Goal: Task Accomplishment & Management: Manage account settings

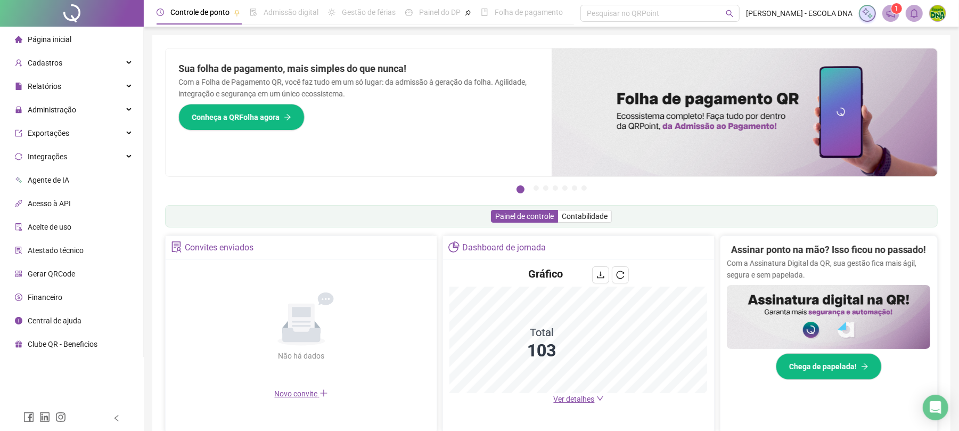
click at [262, 216] on div "Painel de controle Contabilidade" at bounding box center [551, 216] width 773 height 22
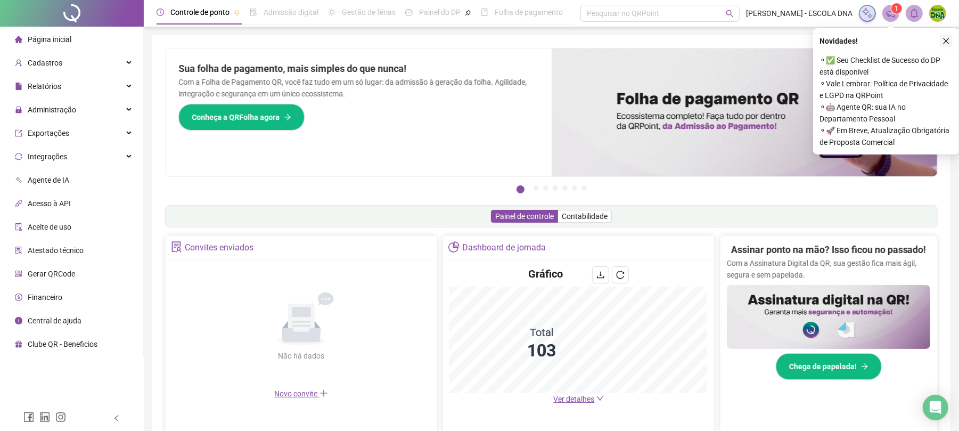
click at [947, 42] on icon "close" at bounding box center [946, 40] width 7 height 7
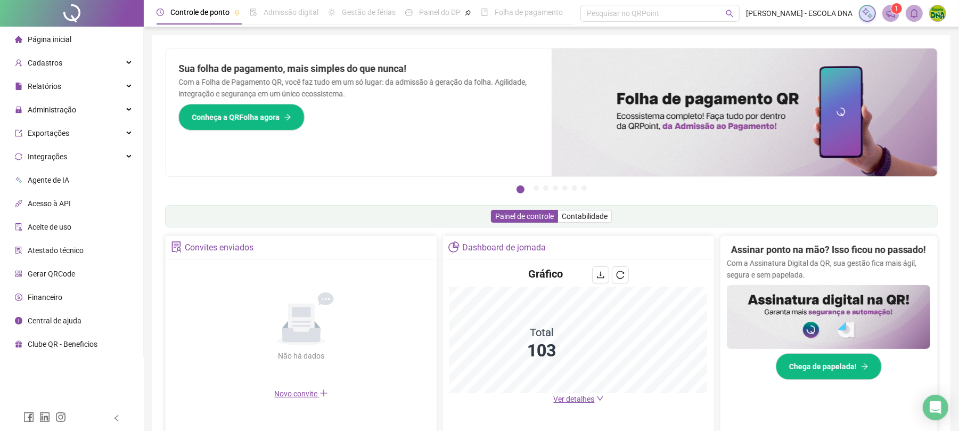
click at [564, 402] on span "Ver detalhes" at bounding box center [574, 399] width 41 height 9
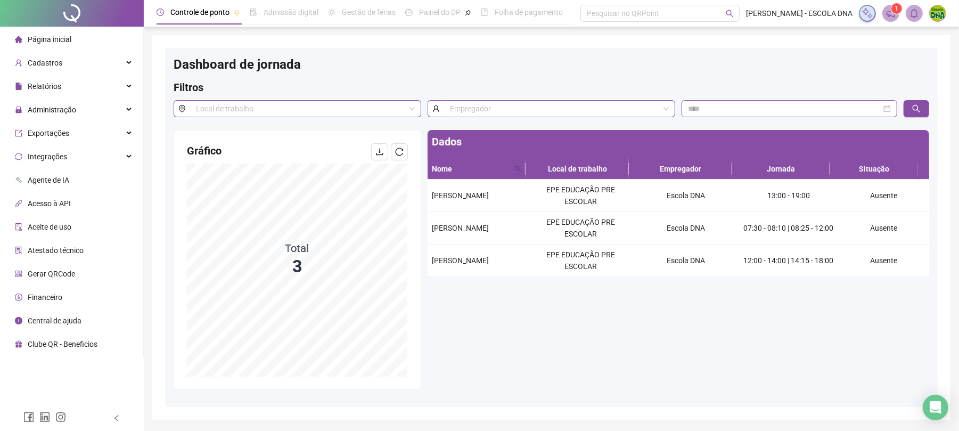
click at [62, 41] on span "Página inicial" at bounding box center [50, 39] width 44 height 9
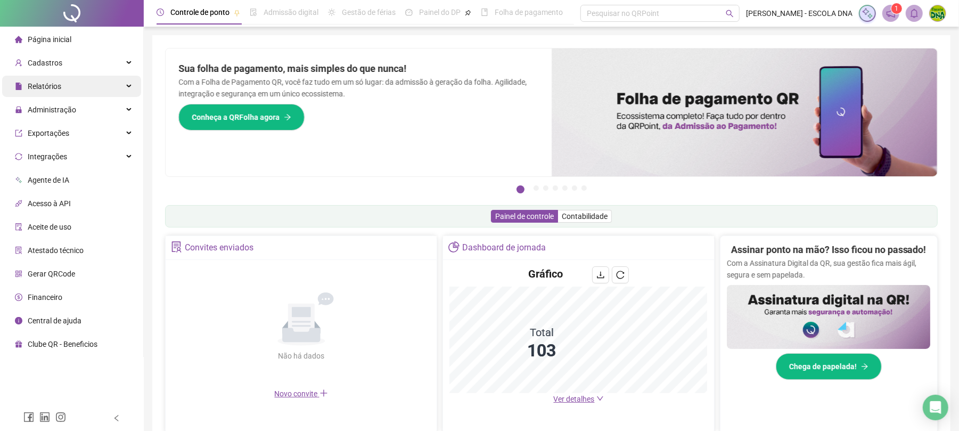
click at [48, 88] on span "Relatórios" at bounding box center [45, 86] width 34 height 9
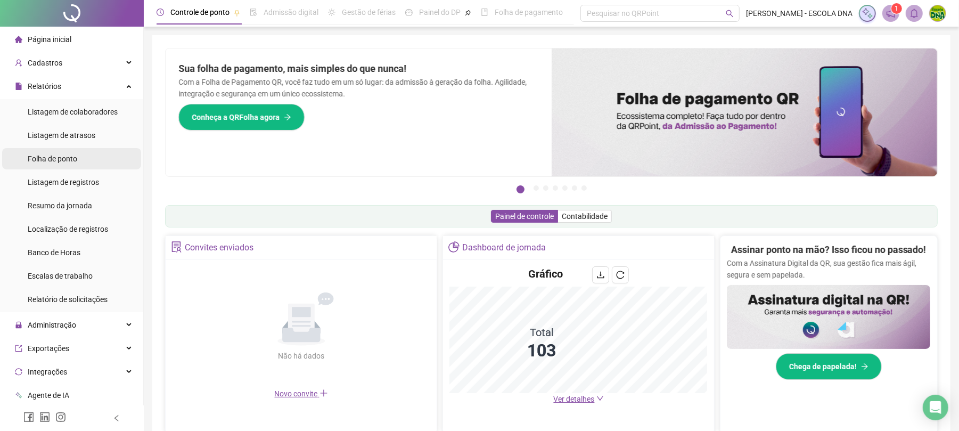
click at [60, 156] on span "Folha de ponto" at bounding box center [53, 158] width 50 height 9
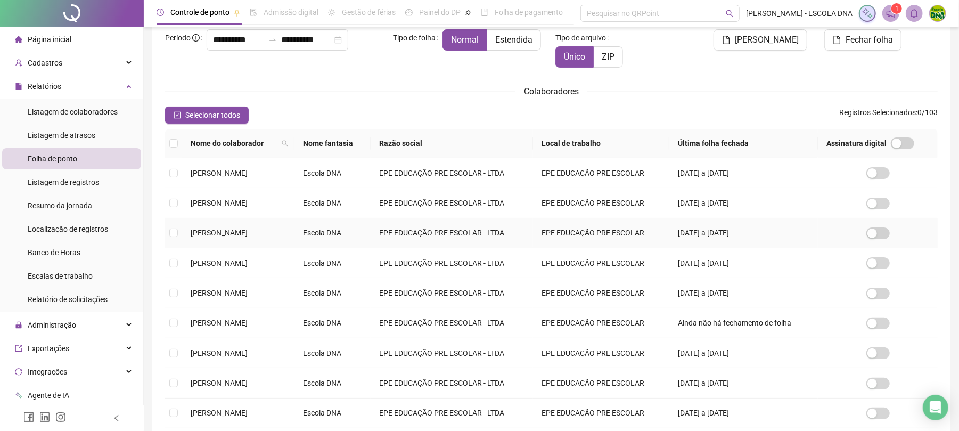
scroll to position [192, 0]
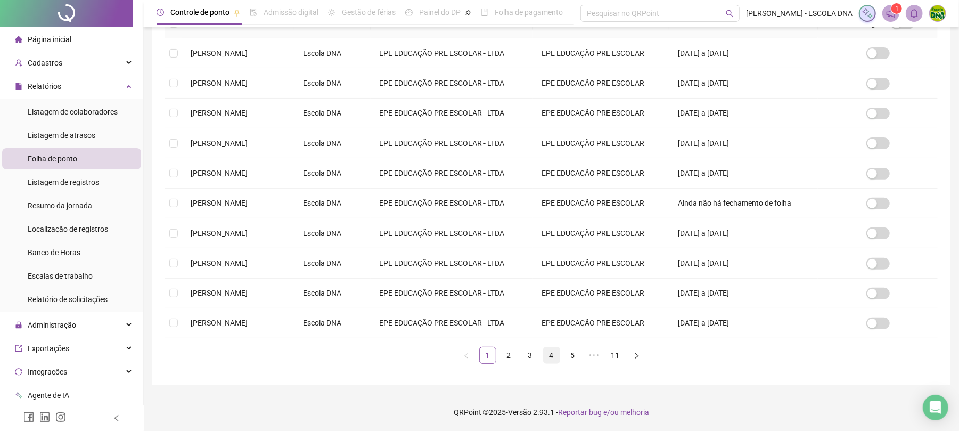
click at [550, 357] on link "4" at bounding box center [552, 355] width 16 height 16
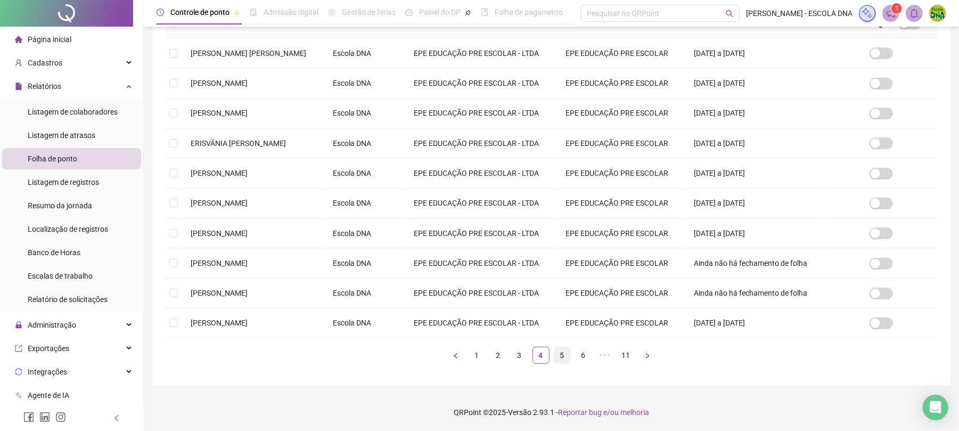
click at [557, 353] on link "5" at bounding box center [563, 355] width 16 height 16
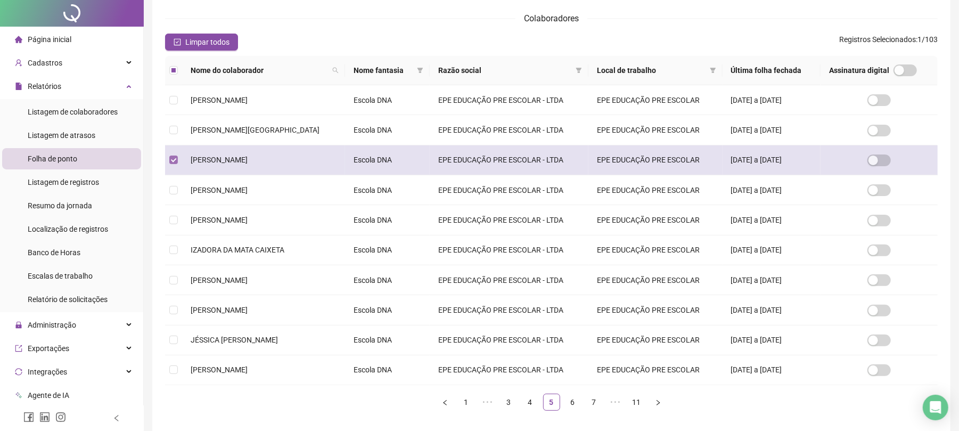
scroll to position [0, 0]
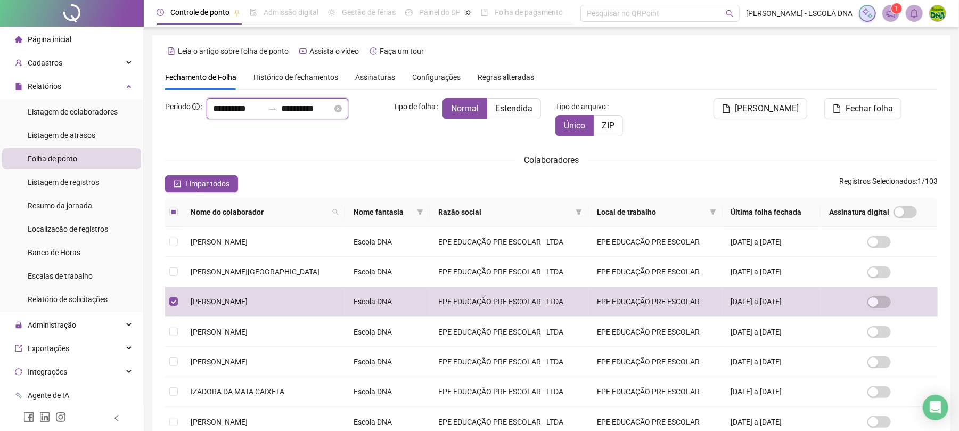
click at [332, 110] on input "**********" at bounding box center [306, 108] width 51 height 13
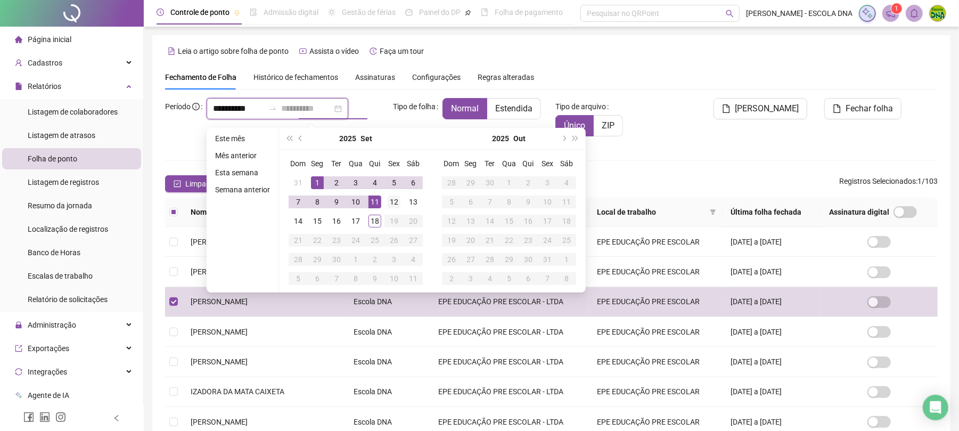
type input "**********"
click at [395, 200] on div "12" at bounding box center [394, 201] width 13 height 13
type input "**********"
click at [516, 105] on span "Estendida" at bounding box center [513, 108] width 37 height 10
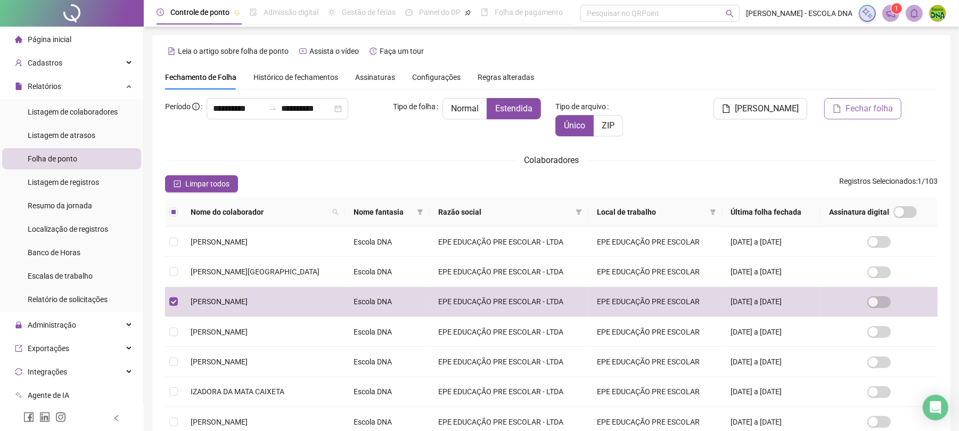
click at [859, 109] on span "Fechar folha" at bounding box center [869, 108] width 47 height 13
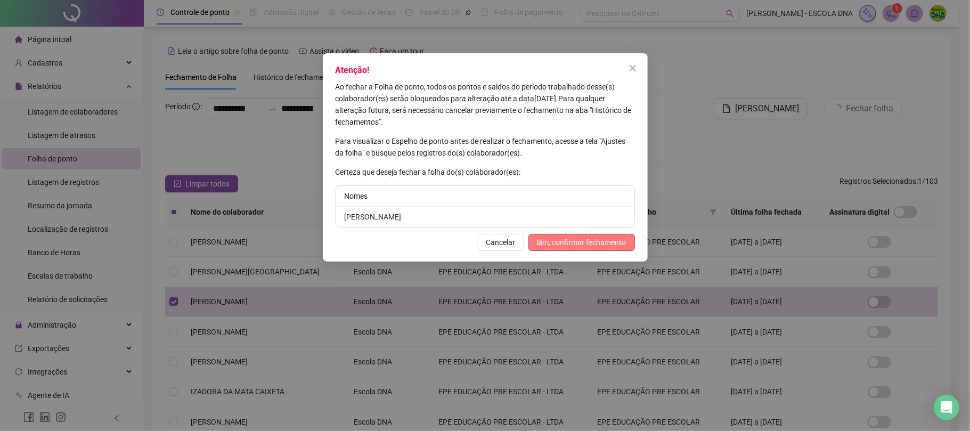
click at [557, 237] on span "Sim, confirmar fechamento" at bounding box center [581, 243] width 89 height 12
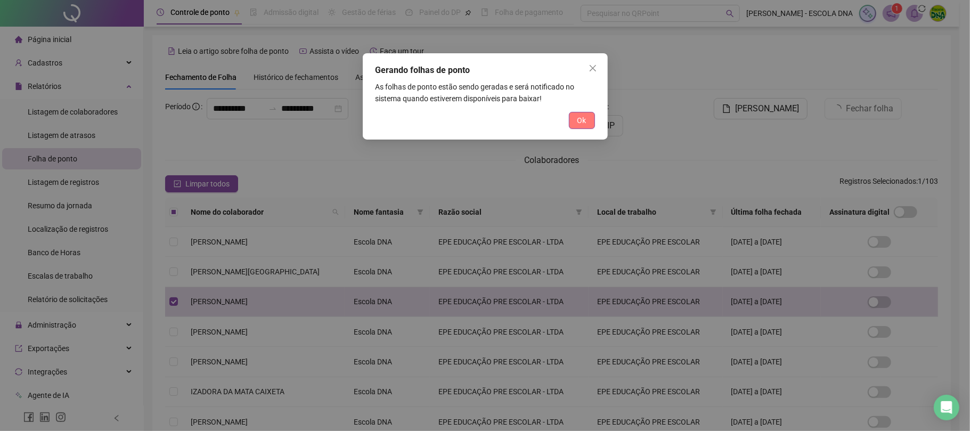
click at [580, 124] on span "Ok" at bounding box center [581, 121] width 9 height 12
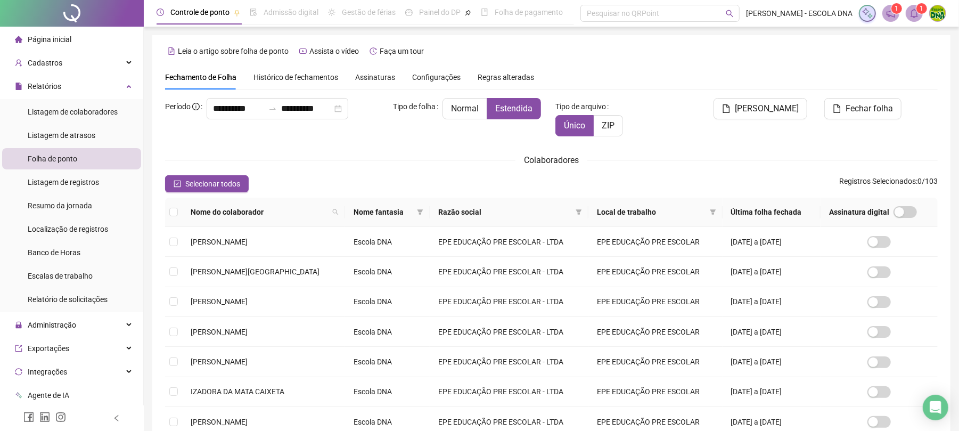
click at [915, 15] on icon "bell" at bounding box center [915, 14] width 10 height 10
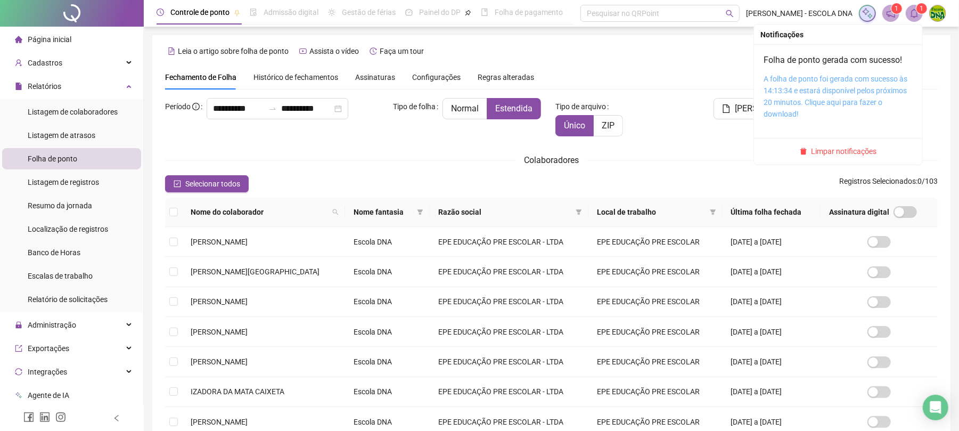
click at [778, 89] on link "A folha de ponto foi gerada com sucesso às 14:13:34 e estará disponível pelos p…" at bounding box center [836, 97] width 144 height 44
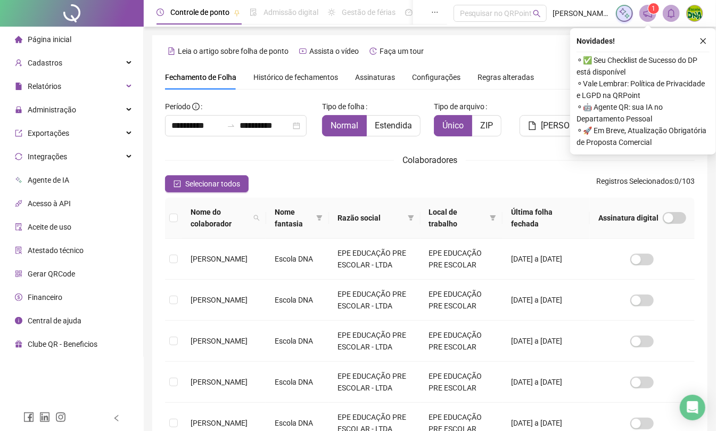
drag, startPoint x: 706, startPoint y: 42, endPoint x: 145, endPoint y: 173, distance: 576.2
click at [706, 42] on icon "close" at bounding box center [703, 40] width 7 height 7
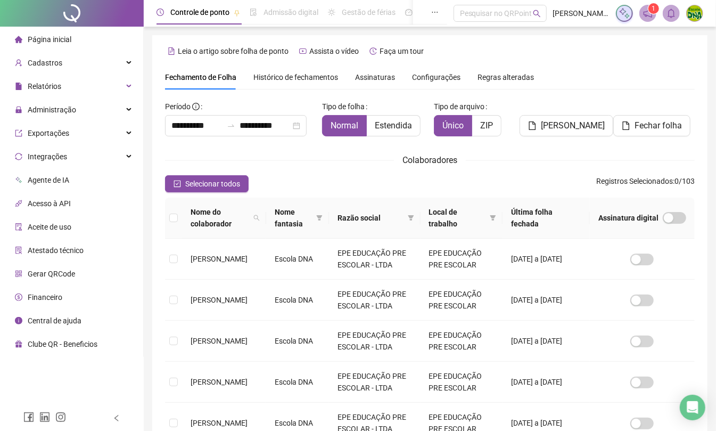
click at [119, 421] on icon "left" at bounding box center [116, 417] width 7 height 7
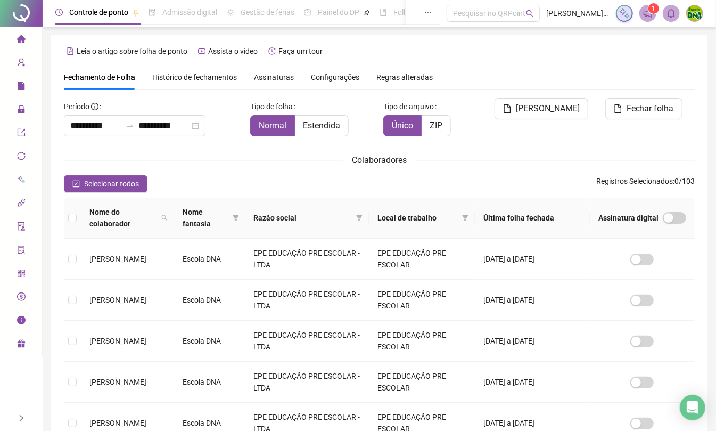
click at [21, 417] on icon "right" at bounding box center [22, 418] width 4 height 6
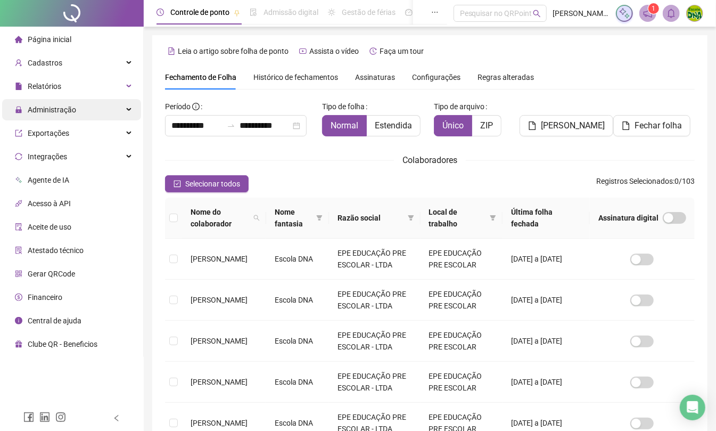
click at [76, 103] on div "Administração" at bounding box center [71, 109] width 139 height 21
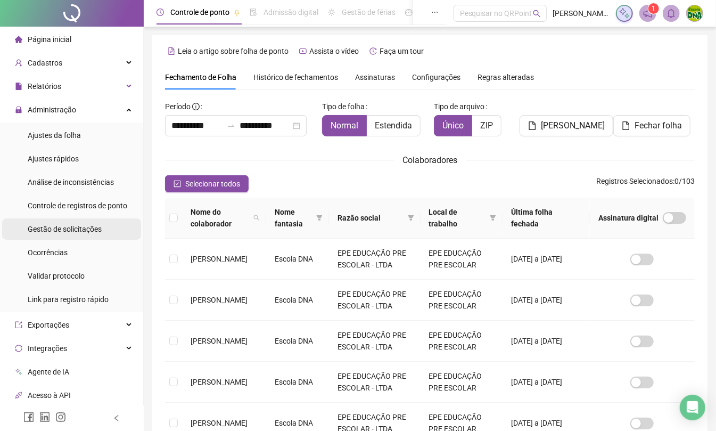
click at [75, 237] on div "Gestão de solicitações" at bounding box center [65, 228] width 74 height 21
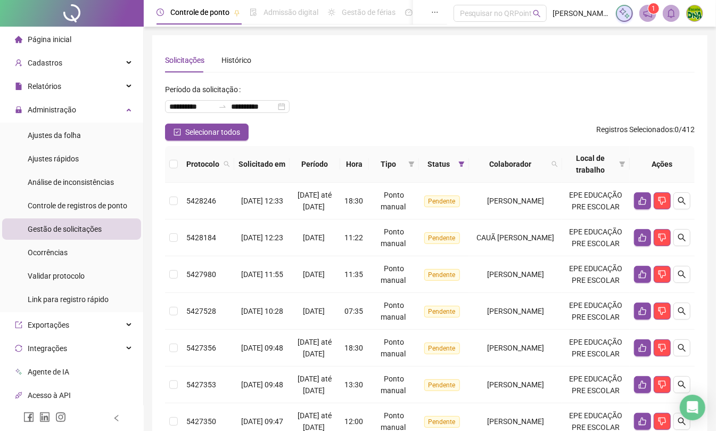
click at [113, 416] on div at bounding box center [72, 418] width 144 height 26
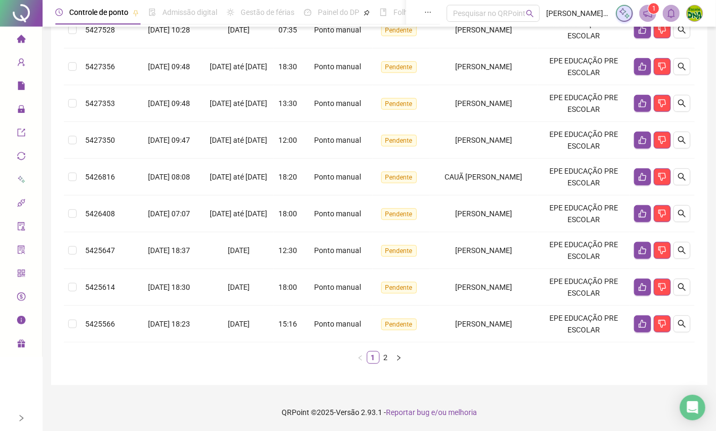
scroll to position [272, 0]
click at [388, 354] on link "2" at bounding box center [386, 358] width 12 height 12
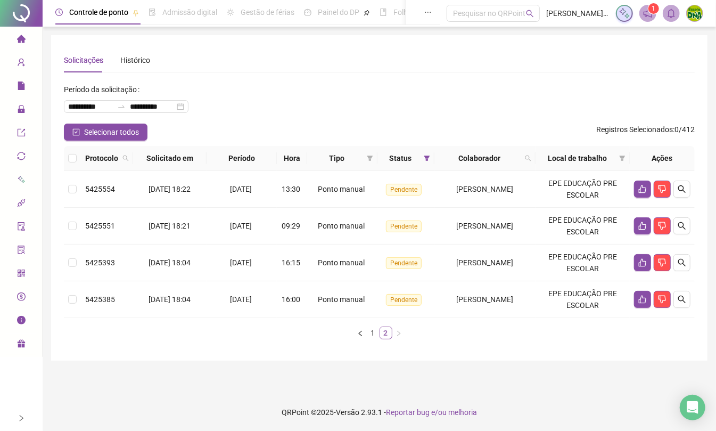
scroll to position [0, 0]
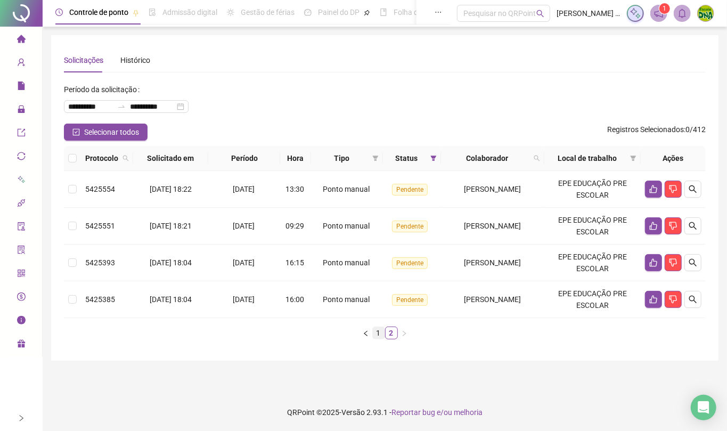
click at [378, 331] on link "1" at bounding box center [379, 333] width 12 height 12
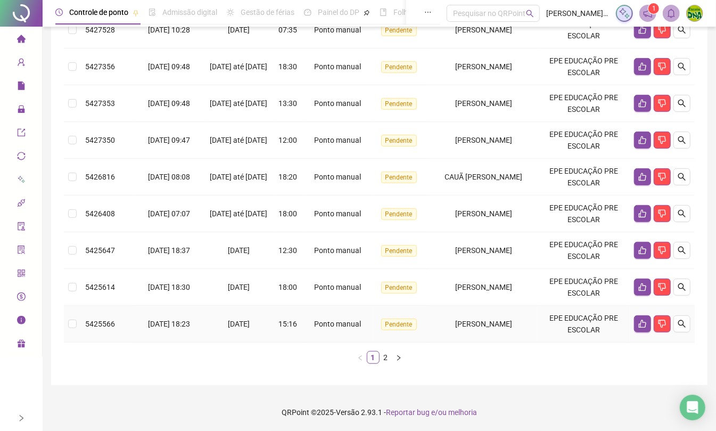
scroll to position [272, 0]
click at [385, 354] on link "2" at bounding box center [386, 358] width 12 height 12
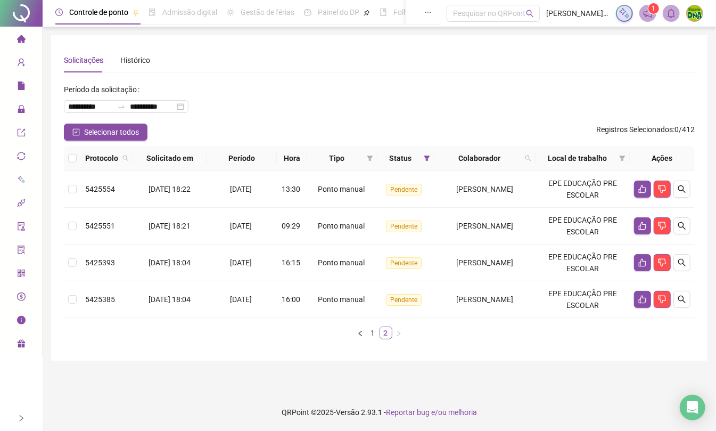
scroll to position [0, 0]
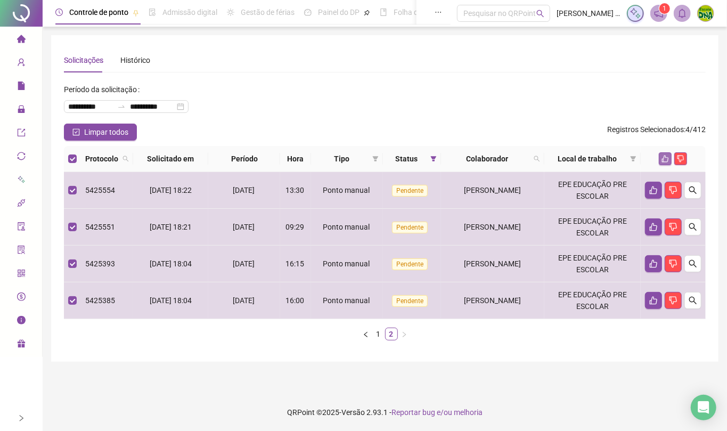
click at [668, 158] on icon "like" at bounding box center [665, 158] width 7 height 7
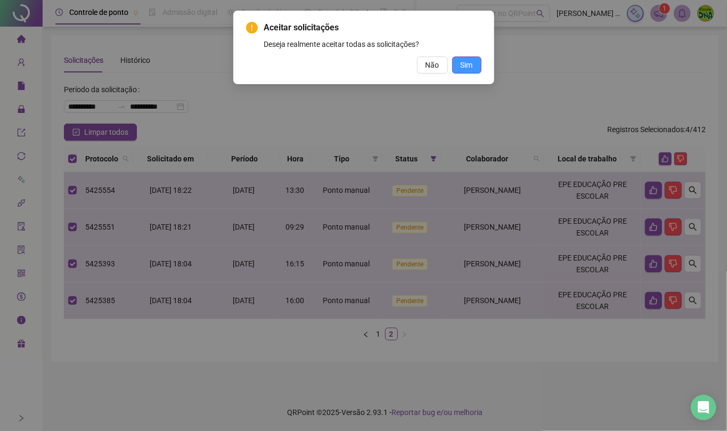
click at [474, 59] on button "Sim" at bounding box center [466, 64] width 29 height 17
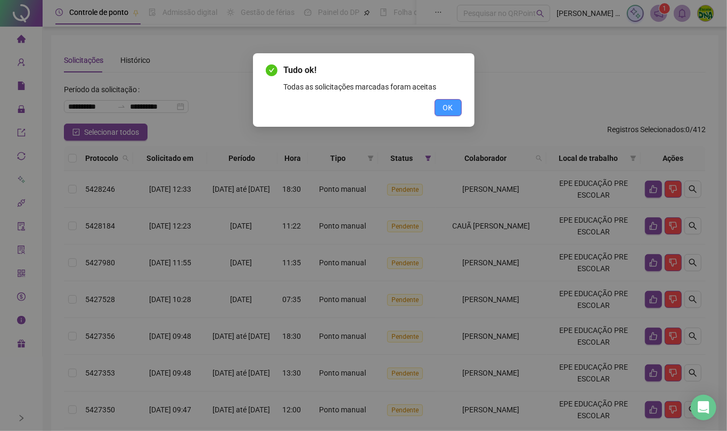
click at [450, 102] on span "OK" at bounding box center [448, 108] width 10 height 12
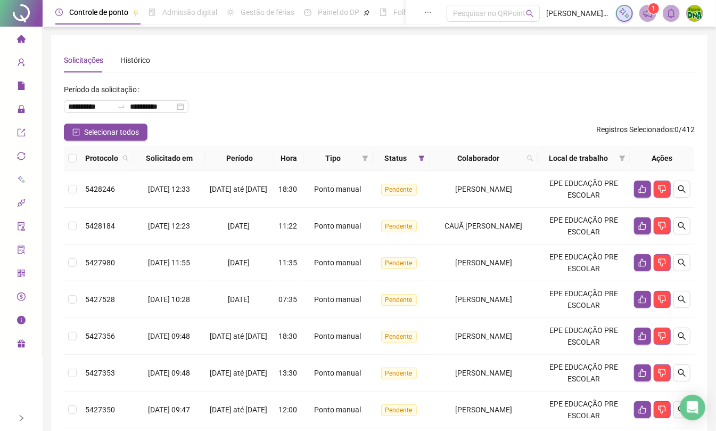
click at [68, 162] on th at bounding box center [72, 158] width 17 height 25
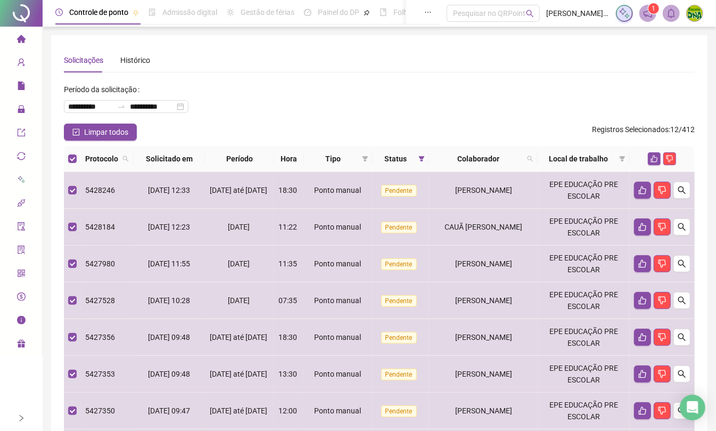
drag, startPoint x: 651, startPoint y: 159, endPoint x: 643, endPoint y: 156, distance: 8.1
click at [653, 158] on icon "like" at bounding box center [654, 158] width 7 height 7
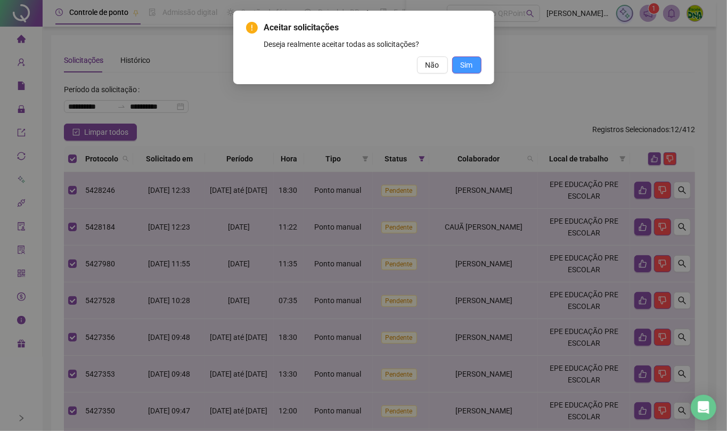
click at [478, 60] on button "Sim" at bounding box center [466, 64] width 29 height 17
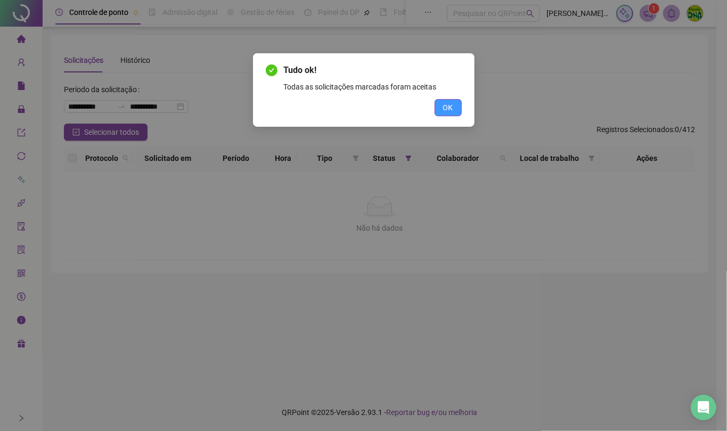
click at [452, 107] on span "OK" at bounding box center [448, 108] width 10 height 12
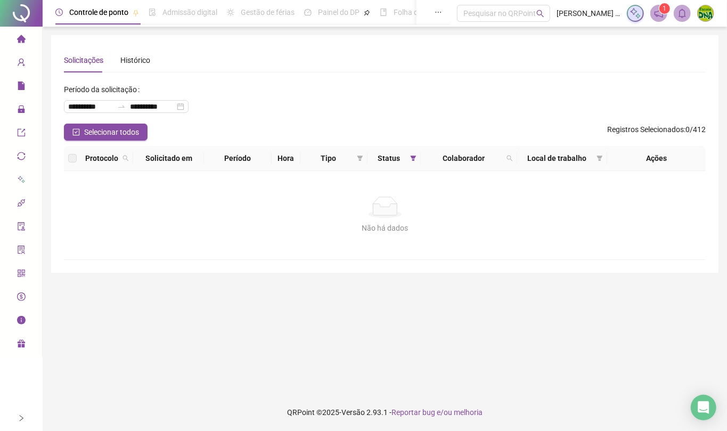
click at [22, 39] on icon "home" at bounding box center [21, 39] width 9 height 8
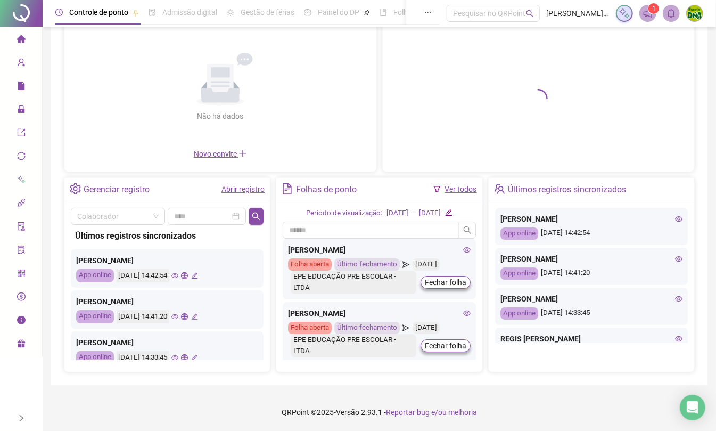
scroll to position [241, 0]
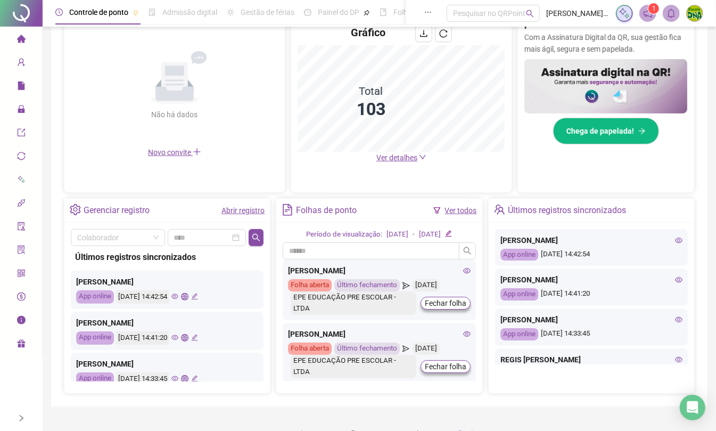
click at [402, 160] on span "Ver detalhes" at bounding box center [397, 157] width 41 height 9
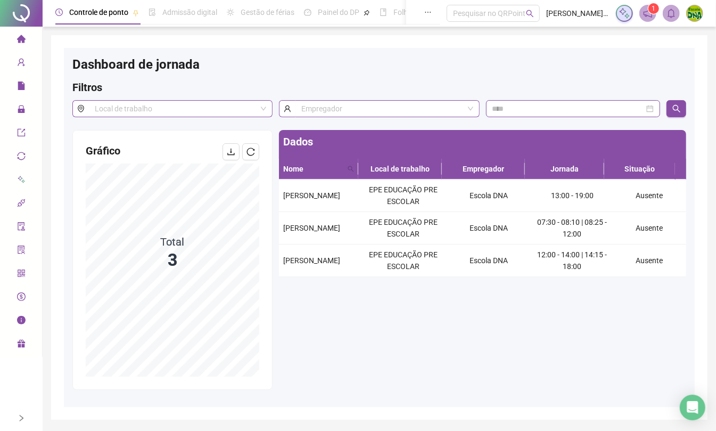
click at [18, 413] on div at bounding box center [21, 418] width 7 height 26
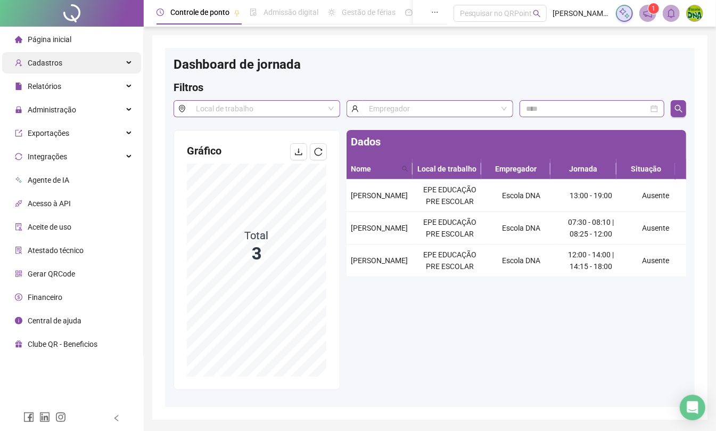
click at [79, 67] on div "Cadastros" at bounding box center [71, 62] width 139 height 21
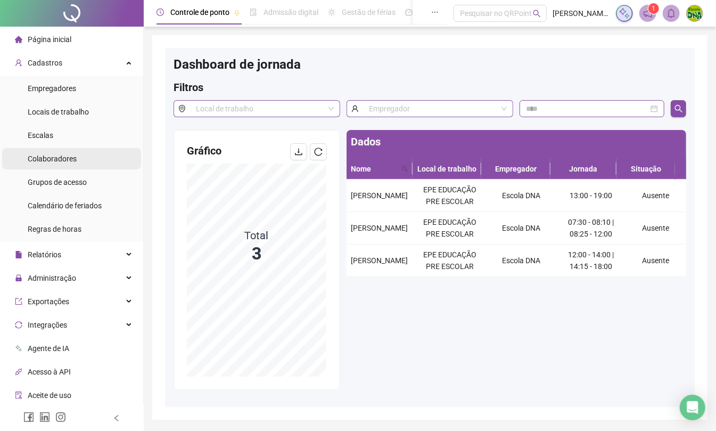
click at [88, 160] on li "Colaboradores" at bounding box center [71, 158] width 139 height 21
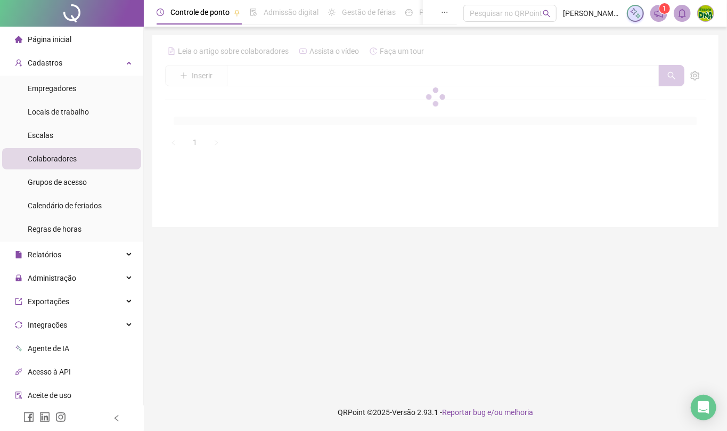
click at [315, 82] on div at bounding box center [435, 97] width 541 height 108
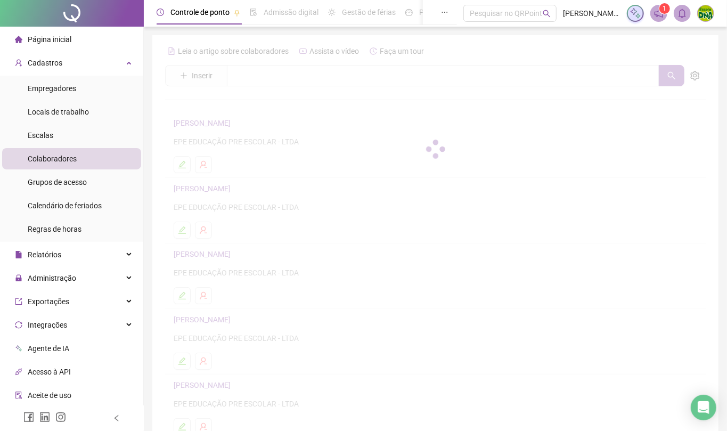
click at [315, 71] on div at bounding box center [435, 149] width 541 height 213
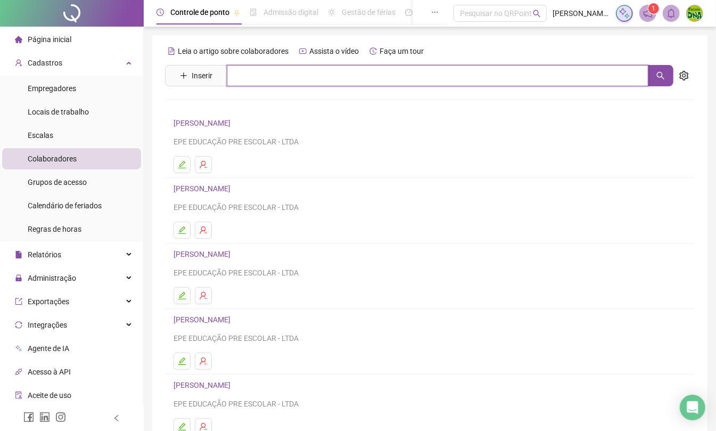
click at [315, 71] on input "text" at bounding box center [438, 75] width 422 height 21
type input "*******"
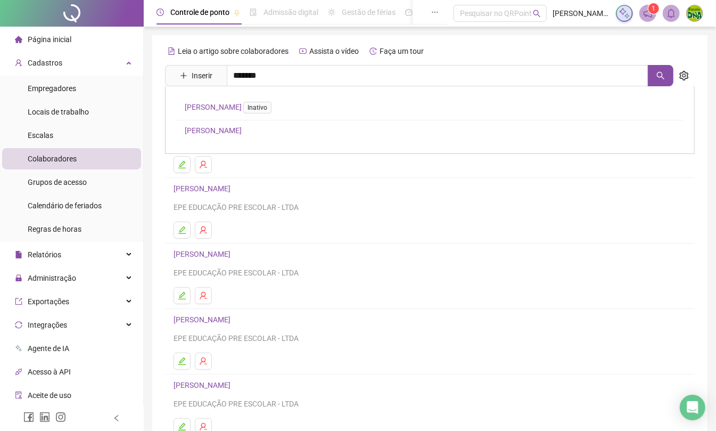
click at [214, 133] on link "[PERSON_NAME]" at bounding box center [213, 130] width 57 height 9
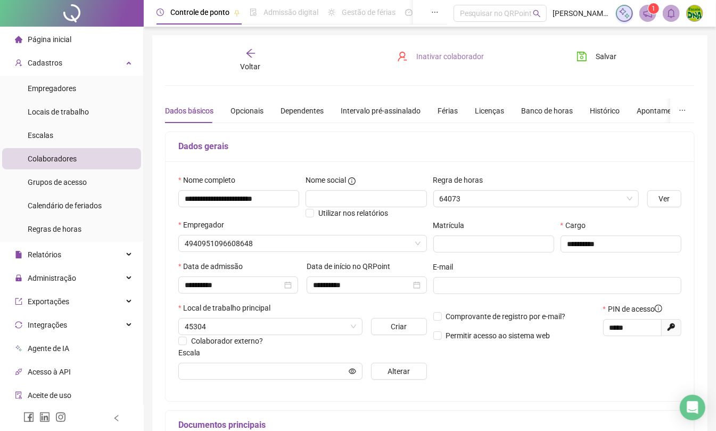
type input "**********"
click at [417, 48] on button "Inativar colaborador" at bounding box center [440, 56] width 103 height 17
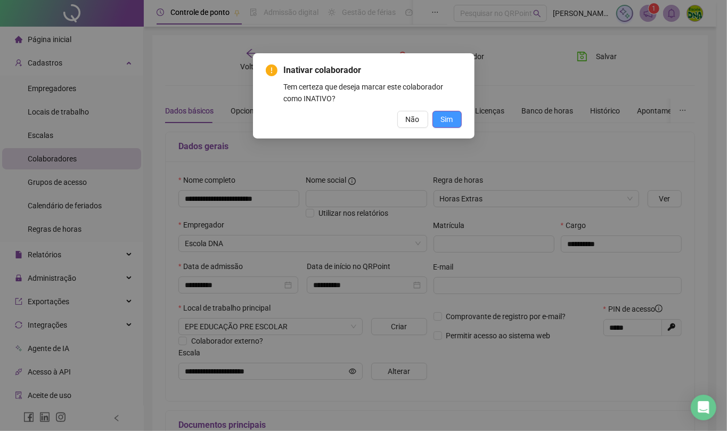
click at [454, 121] on button "Sim" at bounding box center [447, 119] width 29 height 17
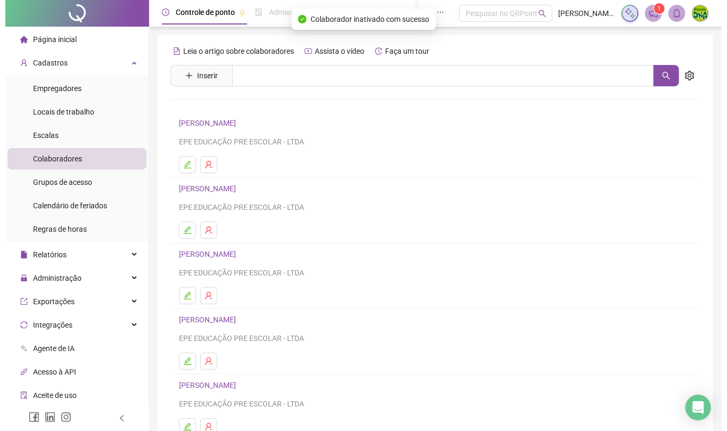
scroll to position [59, 0]
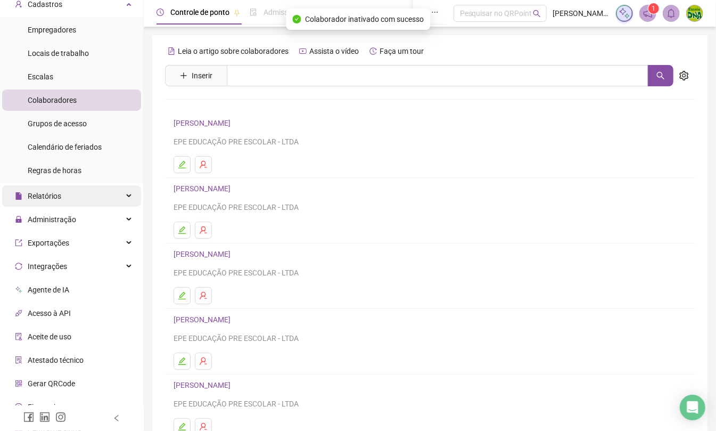
click at [81, 193] on div "Relatórios" at bounding box center [71, 195] width 139 height 21
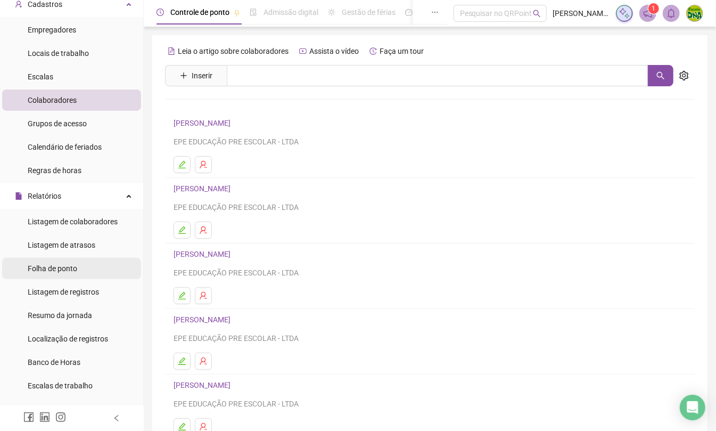
click at [83, 261] on li "Folha de ponto" at bounding box center [71, 268] width 139 height 21
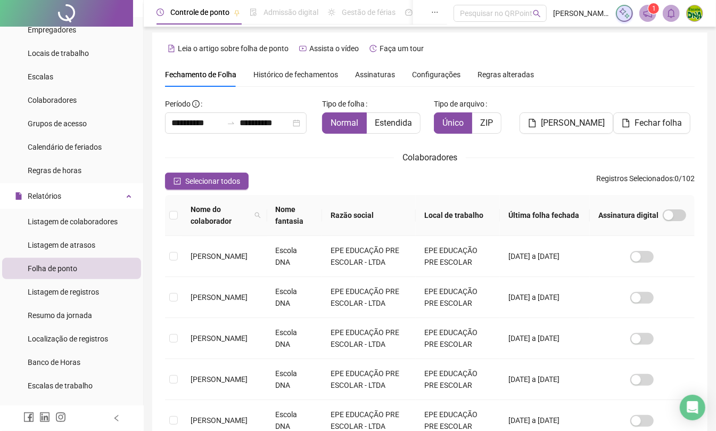
scroll to position [201, 0]
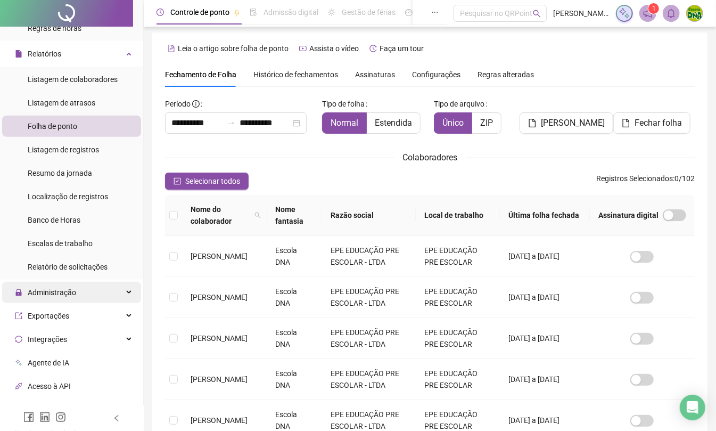
click at [54, 295] on span "Administração" at bounding box center [52, 292] width 48 height 9
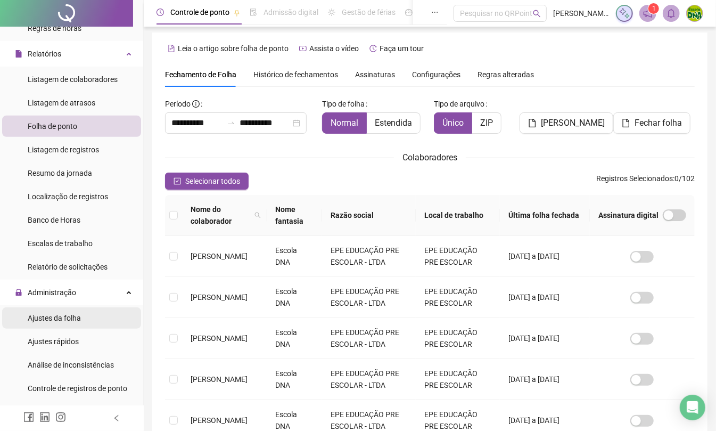
click at [42, 315] on span "Ajustes da folha" at bounding box center [54, 318] width 53 height 9
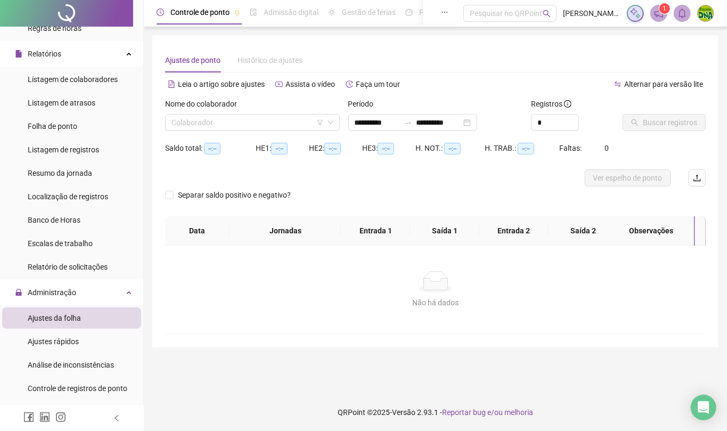
type input "**********"
click at [231, 127] on input "search" at bounding box center [248, 123] width 152 height 16
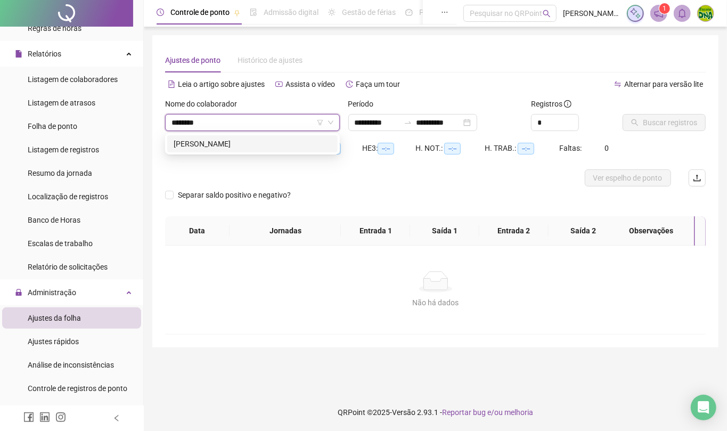
type input "*********"
click at [261, 141] on div "DANIEL MATIAS VIEIRA" at bounding box center [253, 144] width 158 height 12
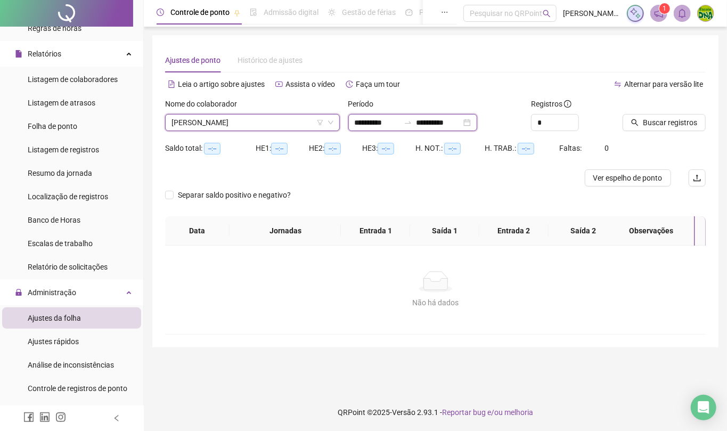
click at [461, 118] on input "**********" at bounding box center [439, 123] width 45 height 12
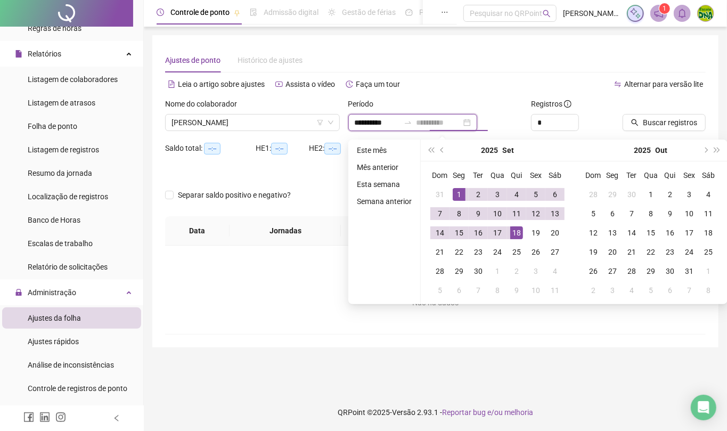
type input "**********"
click at [519, 231] on div "18" at bounding box center [516, 232] width 13 height 13
type input "**********"
click at [668, 113] on div at bounding box center [651, 106] width 56 height 16
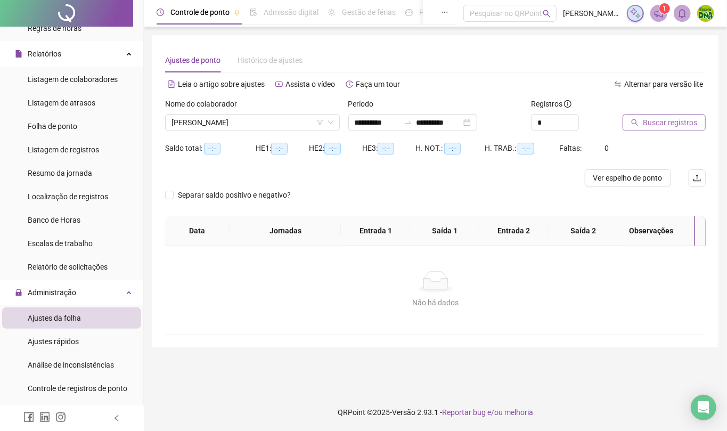
click at [671, 124] on span "Buscar registros" at bounding box center [670, 123] width 54 height 12
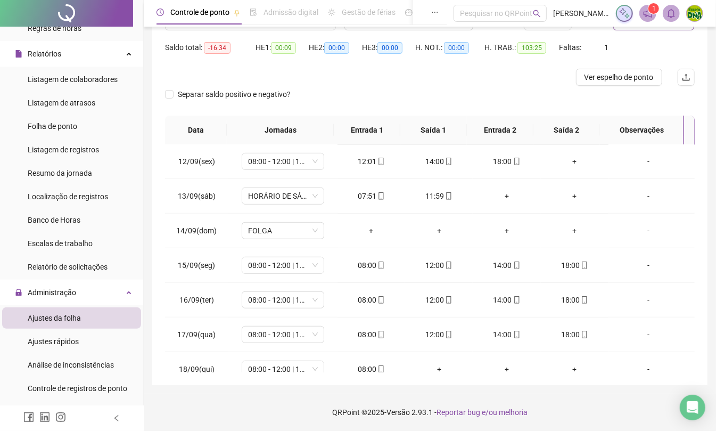
scroll to position [399, 0]
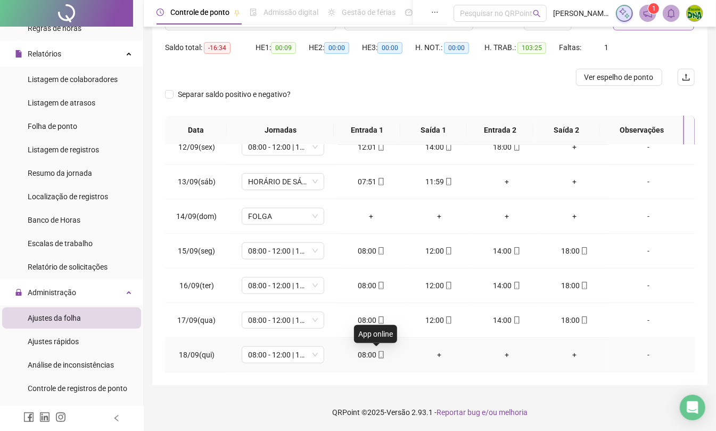
click at [380, 354] on icon "mobile" at bounding box center [381, 354] width 7 height 7
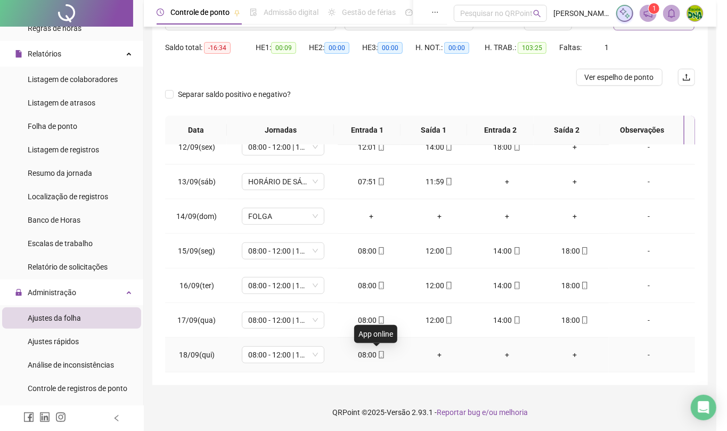
type input "**********"
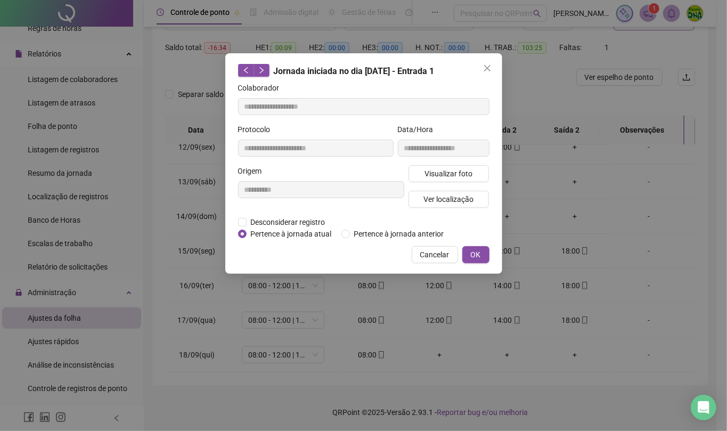
click at [431, 182] on div "Visualizar foto Ver localização" at bounding box center [448, 190] width 85 height 51
click at [431, 174] on span "Visualizar foto" at bounding box center [449, 174] width 48 height 12
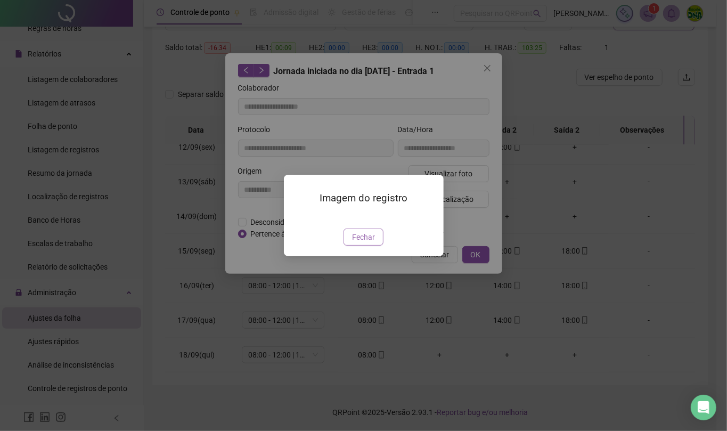
click at [356, 246] on button "Fechar" at bounding box center [364, 237] width 40 height 17
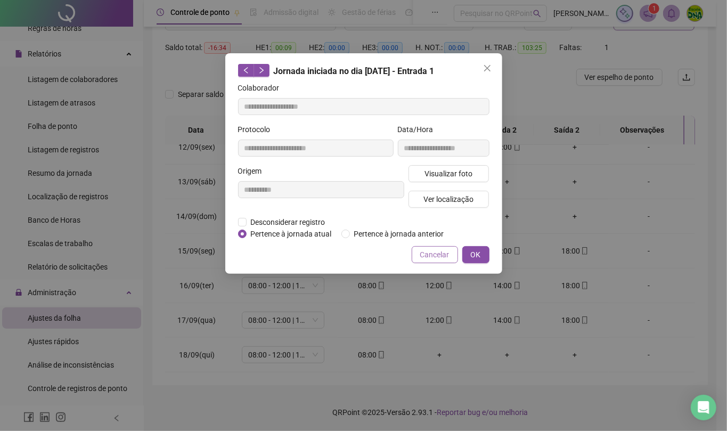
click at [446, 259] on span "Cancelar" at bounding box center [434, 255] width 29 height 12
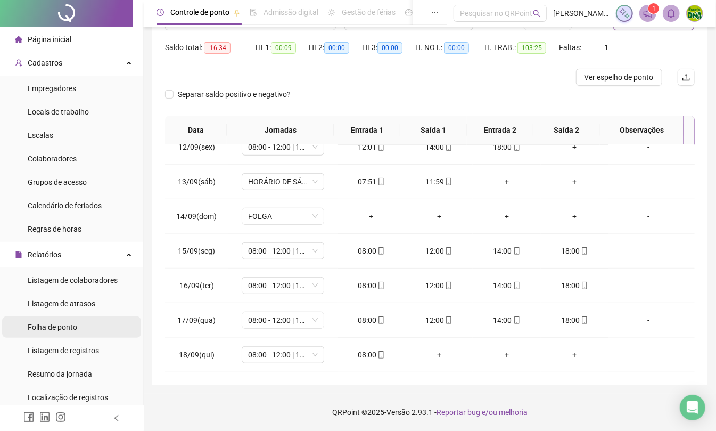
scroll to position [71, 0]
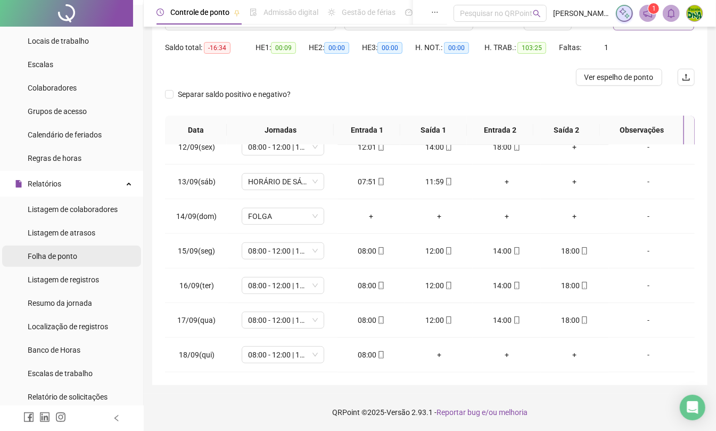
click at [79, 257] on li "Folha de ponto" at bounding box center [71, 256] width 139 height 21
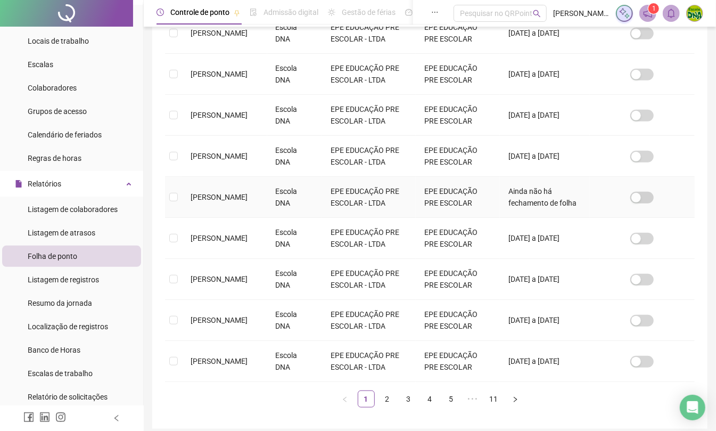
scroll to position [312, 0]
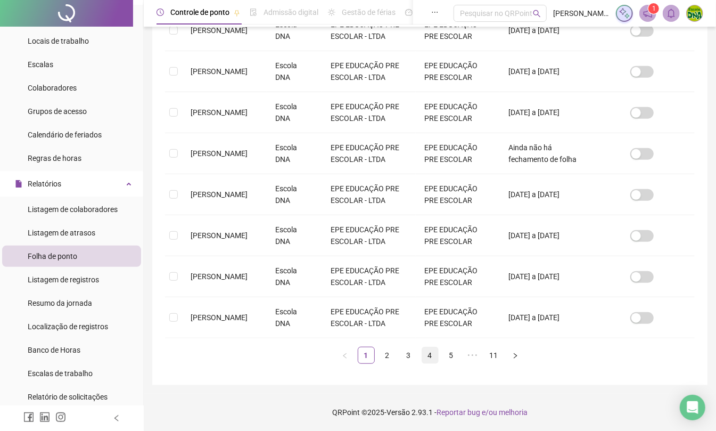
click at [430, 359] on link "4" at bounding box center [430, 355] width 16 height 16
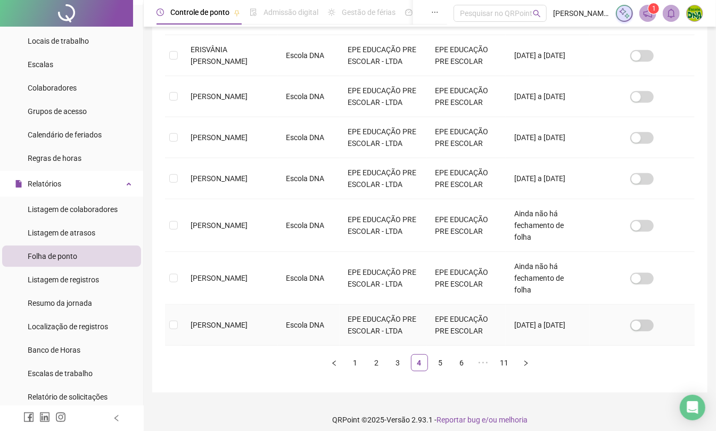
scroll to position [348, 0]
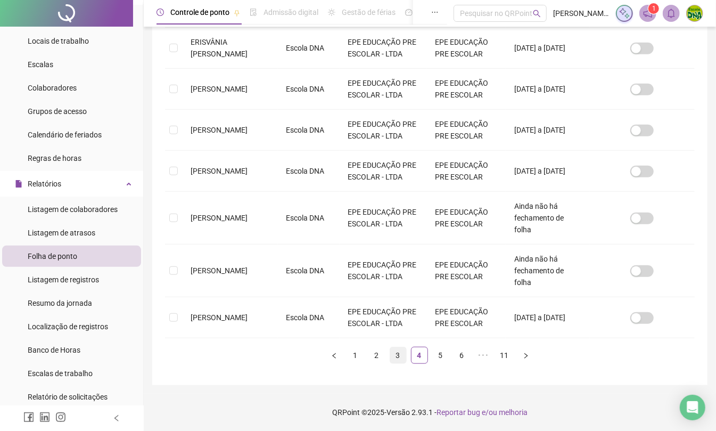
click at [401, 354] on link "3" at bounding box center [398, 355] width 16 height 16
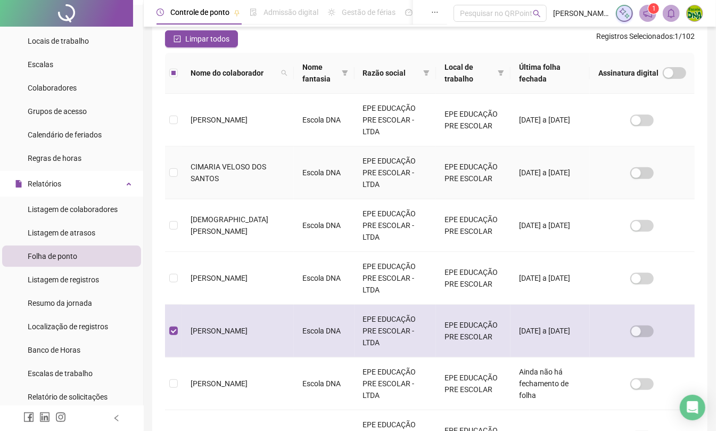
scroll to position [3, 0]
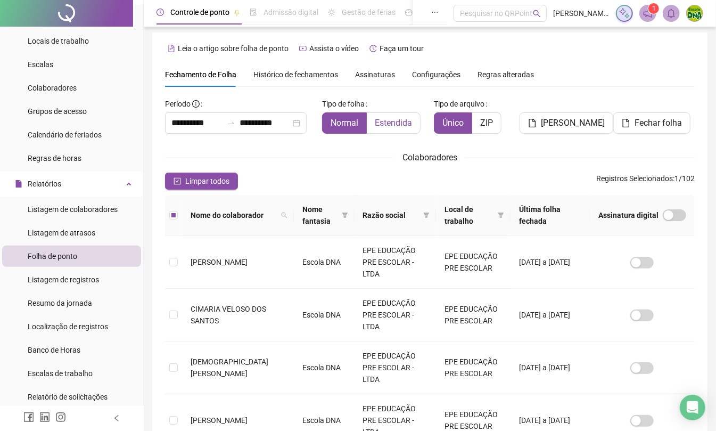
click at [408, 124] on span "Estendida" at bounding box center [393, 123] width 37 height 10
click at [639, 121] on span "Fechar folha" at bounding box center [658, 123] width 47 height 13
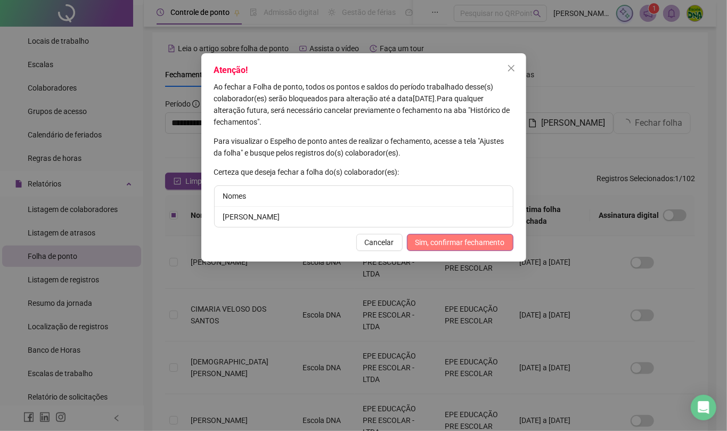
click at [440, 239] on span "Sim, confirmar fechamento" at bounding box center [460, 243] width 89 height 12
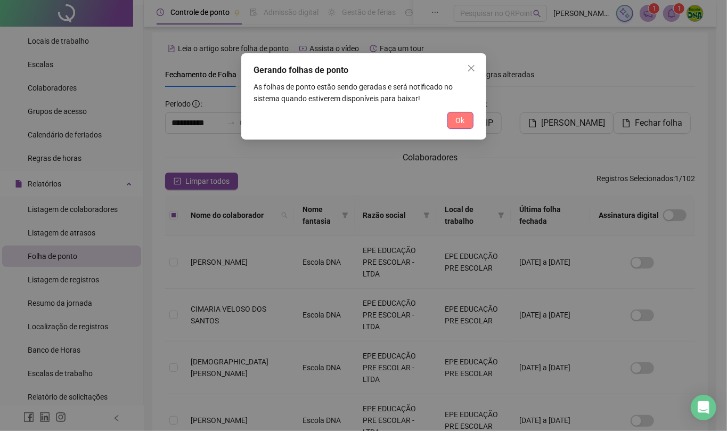
click at [452, 118] on button "Ok" at bounding box center [460, 120] width 26 height 17
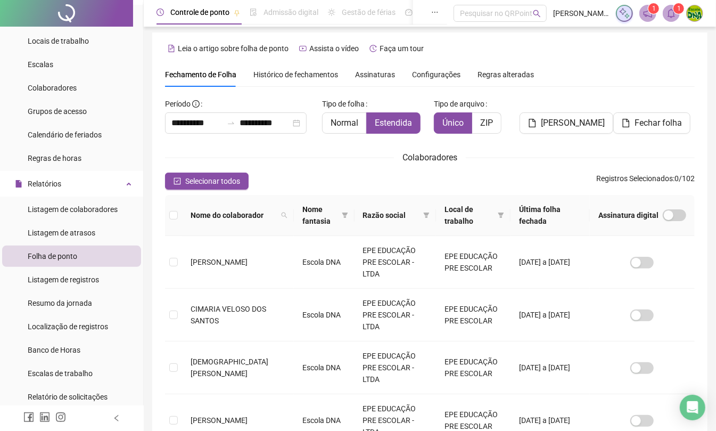
click at [672, 9] on icon "bell" at bounding box center [672, 14] width 10 height 10
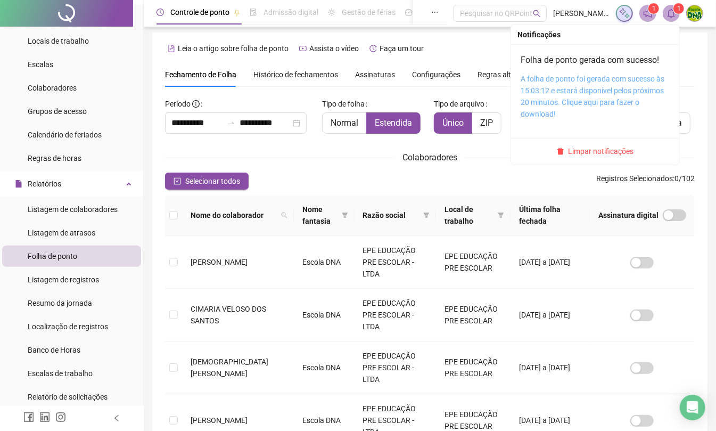
click at [538, 80] on link "A folha de ponto foi gerada com sucesso às 15:03:12 e estará disponível pelos p…" at bounding box center [593, 97] width 144 height 44
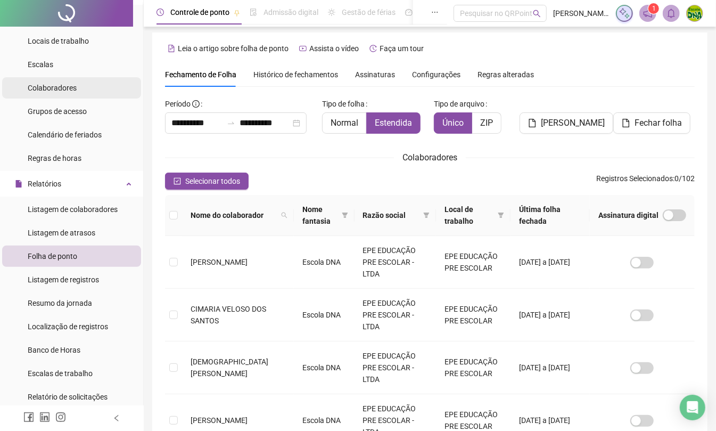
scroll to position [0, 0]
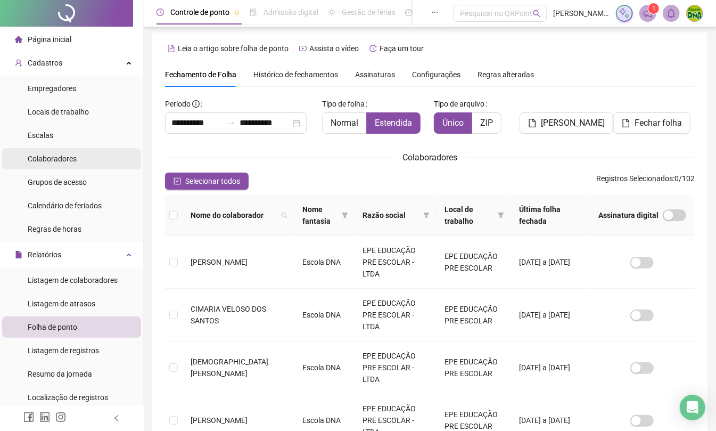
click at [31, 154] on span "Colaboradores" at bounding box center [52, 158] width 49 height 9
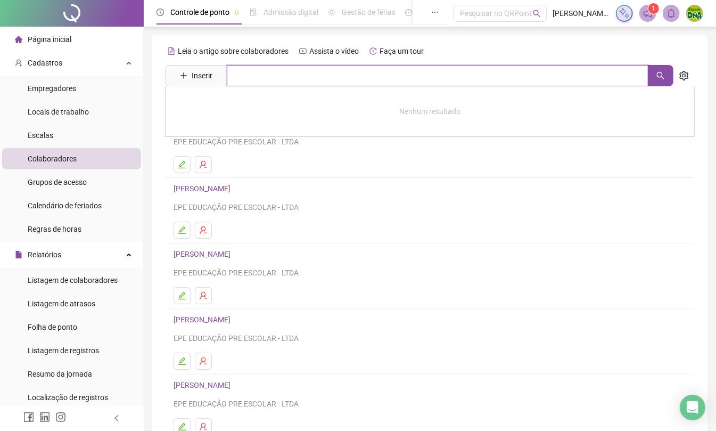
click at [299, 84] on input "text" at bounding box center [438, 75] width 422 height 21
type input "****"
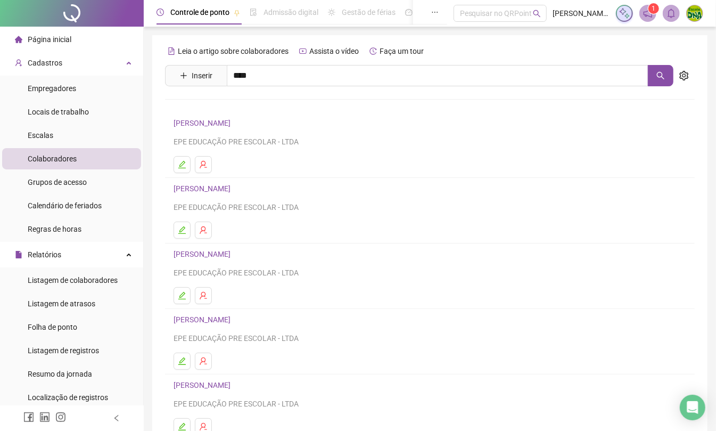
click at [242, 103] on link "JOCELIA DE SOUSA GOMES" at bounding box center [213, 107] width 57 height 9
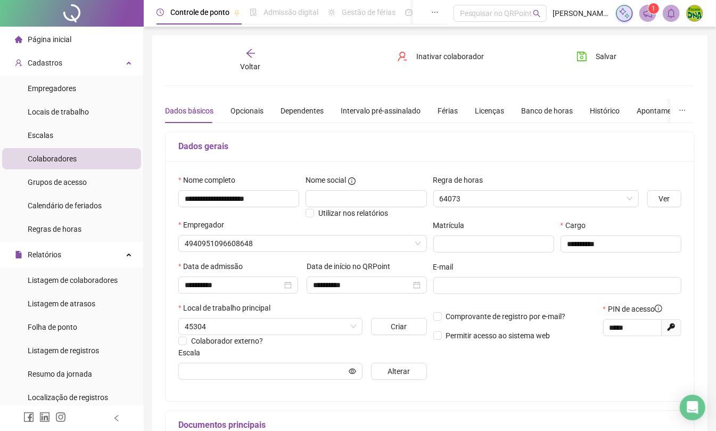
type input "**********"
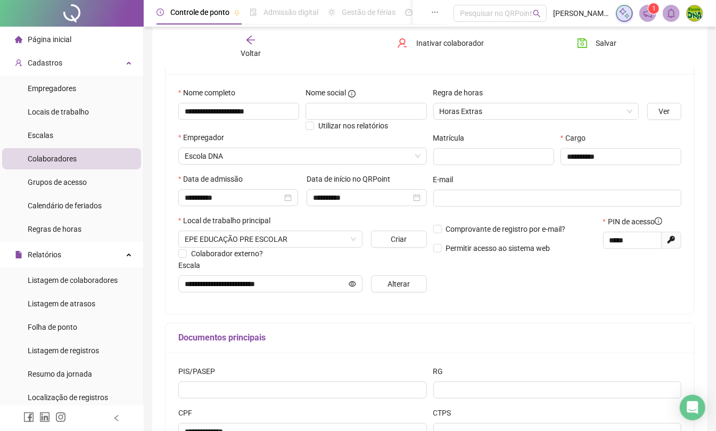
scroll to position [71, 0]
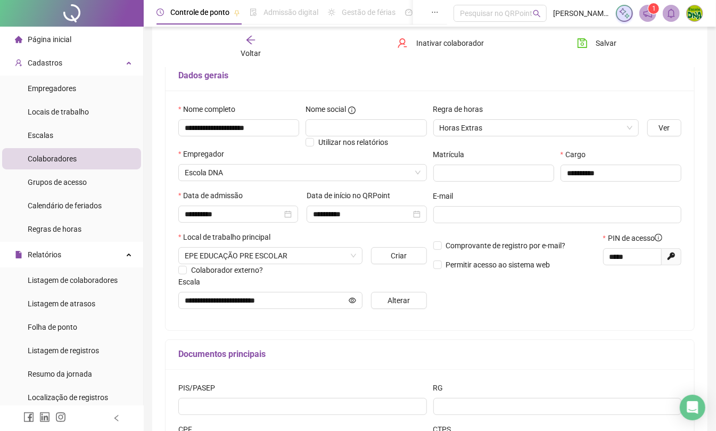
click at [62, 35] on span "Página inicial" at bounding box center [50, 39] width 44 height 9
